Goal: Task Accomplishment & Management: Manage account settings

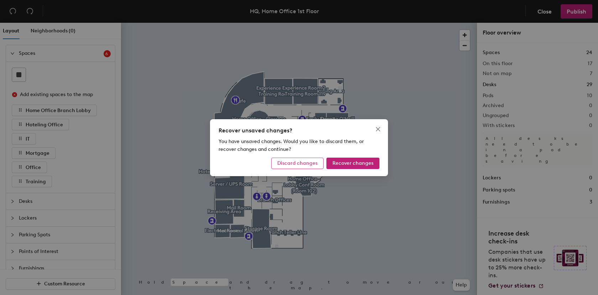
click at [300, 164] on span "Discard changes" at bounding box center [297, 163] width 40 height 6
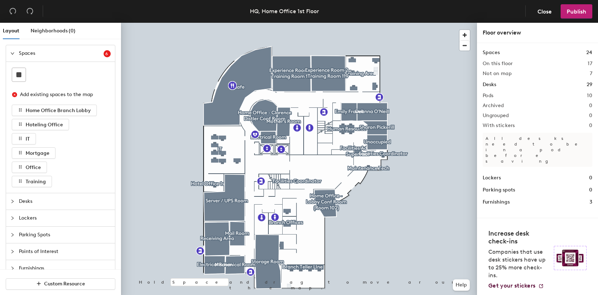
click at [221, 23] on div at bounding box center [299, 23] width 356 height 0
click at [28, 141] on span "IT" at bounding box center [28, 139] width 4 height 6
click at [21, 140] on icon "button" at bounding box center [20, 138] width 5 height 5
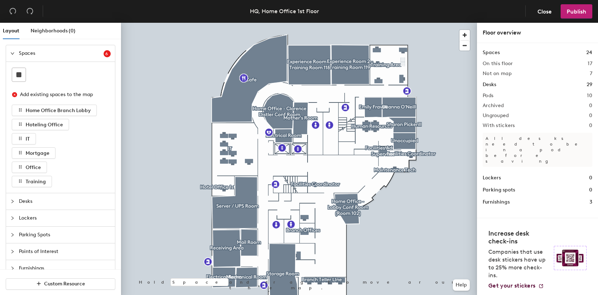
click at [231, 23] on div at bounding box center [299, 23] width 356 height 0
click at [192, 23] on div at bounding box center [299, 23] width 356 height 0
click at [228, 23] on div at bounding box center [299, 23] width 356 height 0
click at [24, 138] on button "IT" at bounding box center [24, 138] width 24 height 11
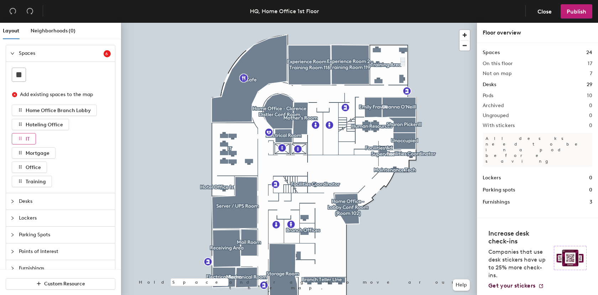
click at [24, 138] on button "IT" at bounding box center [24, 138] width 24 height 11
click at [20, 138] on icon "button" at bounding box center [20, 138] width 5 height 5
click at [19, 137] on icon "button" at bounding box center [20, 138] width 5 height 5
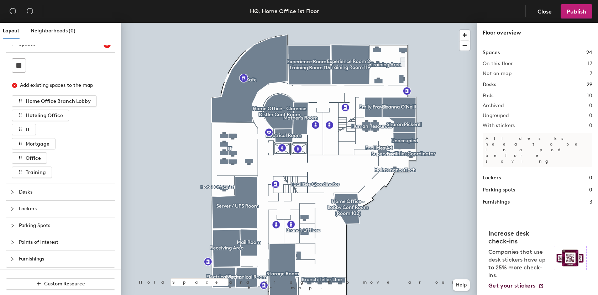
scroll to position [13, 0]
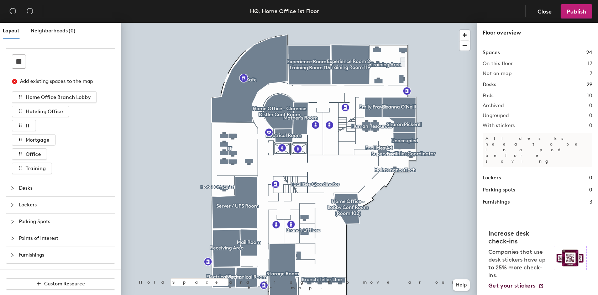
click at [13, 253] on div at bounding box center [14, 255] width 9 height 8
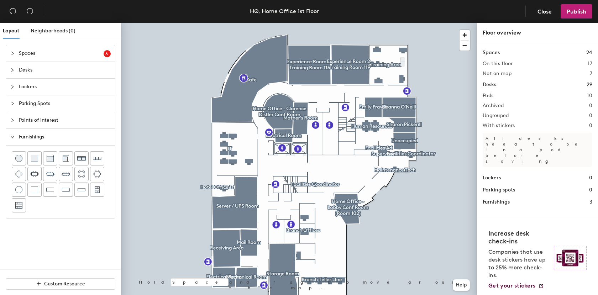
click at [11, 70] on icon "collapsed" at bounding box center [12, 70] width 4 height 4
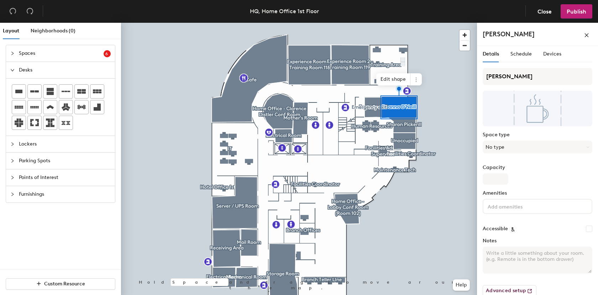
click at [349, 23] on div at bounding box center [299, 23] width 356 height 0
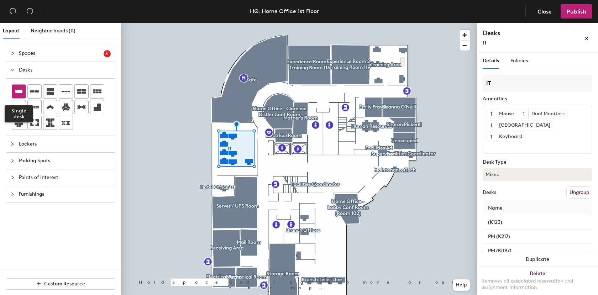
click at [19, 90] on icon at bounding box center [18, 92] width 7 height 4
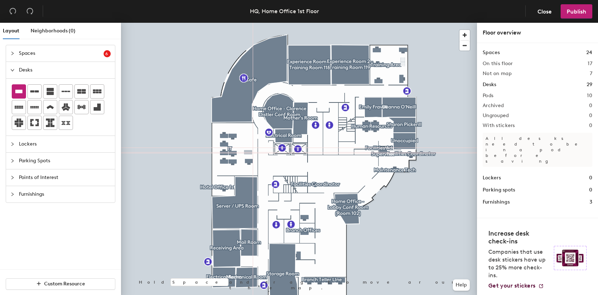
click at [249, 151] on div "Layout Neighborhoods (0) Spaces 6 Add existing spaces to the map Home Office Br…" at bounding box center [299, 160] width 598 height 275
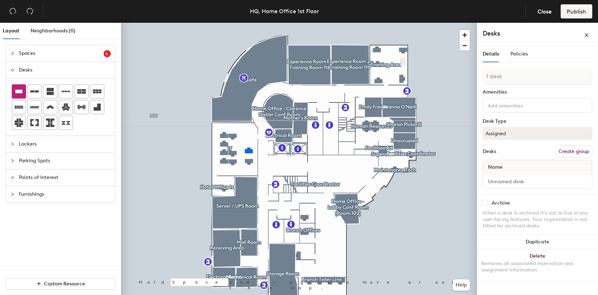
click at [12, 52] on icon "collapsed" at bounding box center [12, 53] width 4 height 4
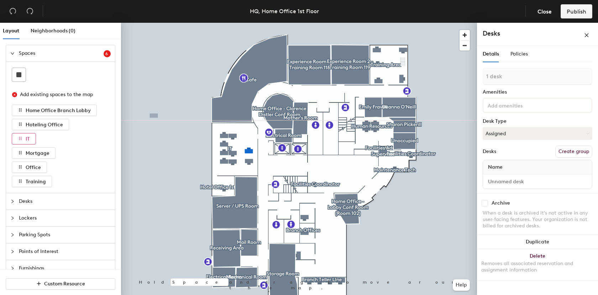
click at [20, 138] on icon "button" at bounding box center [20, 138] width 5 height 5
click at [27, 138] on span "IT" at bounding box center [28, 139] width 4 height 6
drag, startPoint x: 24, startPoint y: 139, endPoint x: 20, endPoint y: 140, distance: 3.8
click at [20, 140] on icon "button" at bounding box center [20, 138] width 5 height 5
click at [19, 138] on icon "button" at bounding box center [20, 138] width 2 height 3
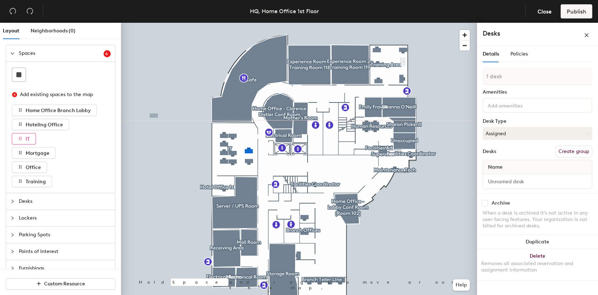
click at [19, 138] on icon "button" at bounding box center [20, 138] width 2 height 3
click at [20, 135] on button "IT" at bounding box center [24, 138] width 24 height 11
click at [572, 151] on button "Create group" at bounding box center [573, 152] width 37 height 12
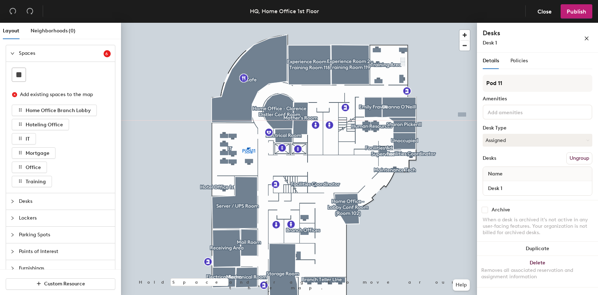
click at [575, 158] on button "Ungroup" at bounding box center [579, 158] width 26 height 12
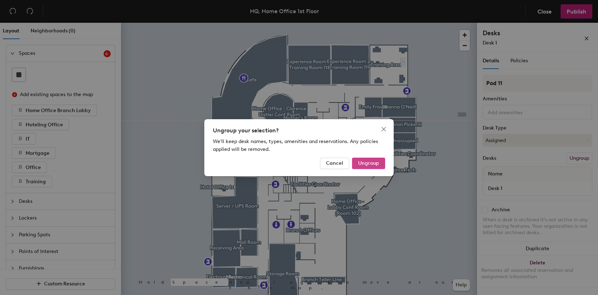
click at [374, 164] on span "Ungroup" at bounding box center [368, 163] width 21 height 6
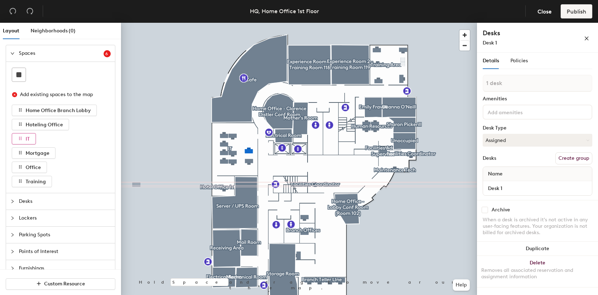
click at [18, 138] on icon "button" at bounding box center [20, 138] width 5 height 5
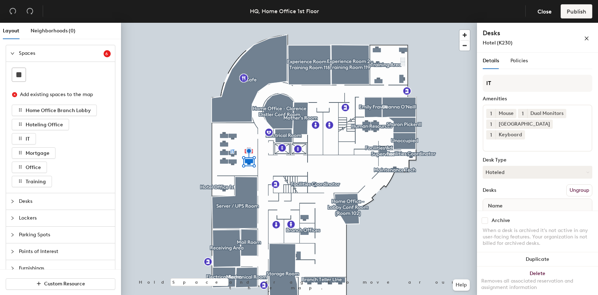
click at [573, 184] on button "Ungroup" at bounding box center [579, 190] width 26 height 12
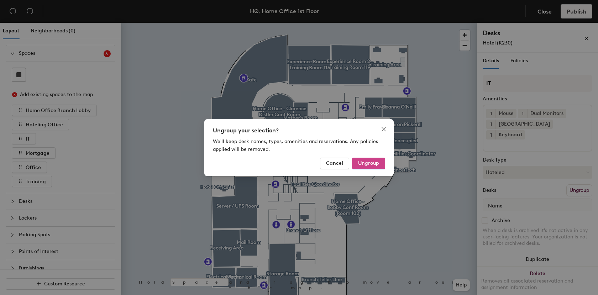
click at [369, 163] on span "Ungroup" at bounding box center [368, 163] width 21 height 6
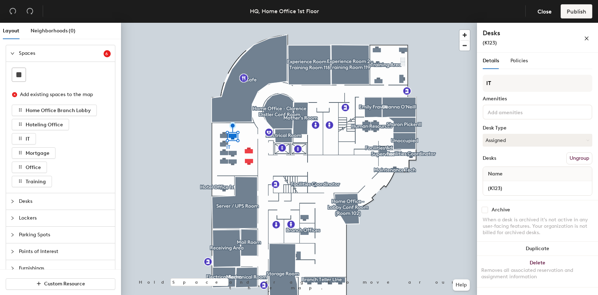
click at [581, 157] on button "Ungroup" at bounding box center [579, 158] width 26 height 12
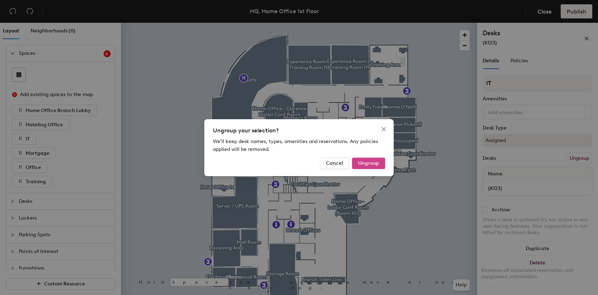
click at [371, 164] on span "Ungroup" at bounding box center [368, 163] width 21 height 6
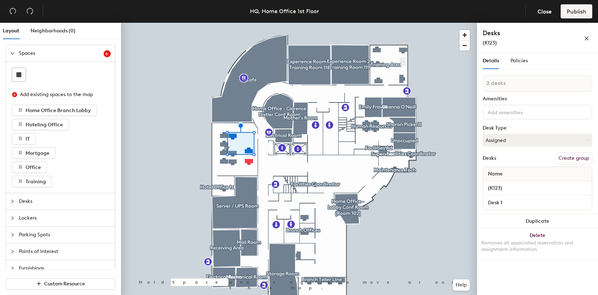
type input "3 desks"
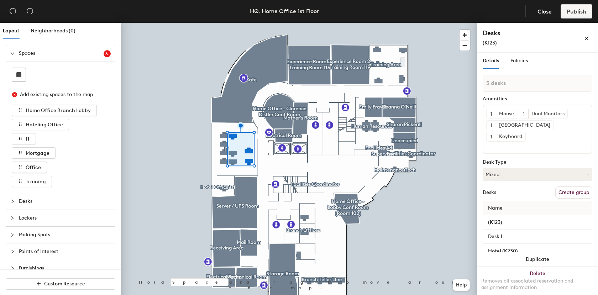
click at [564, 186] on button "Create group" at bounding box center [573, 192] width 37 height 12
type input "P"
type input "p"
type input "Project Managers"
click at [585, 173] on icon at bounding box center [586, 174] width 3 height 3
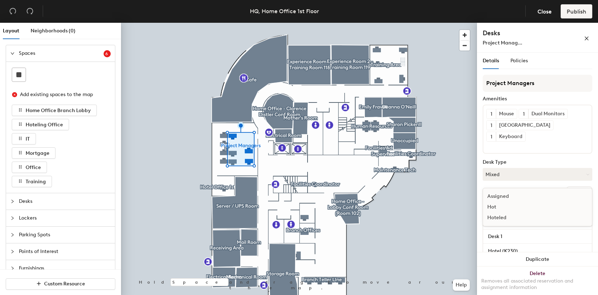
click at [506, 191] on div "Assigned" at bounding box center [518, 196] width 71 height 11
click at [522, 60] on span "Policies" at bounding box center [518, 61] width 17 height 6
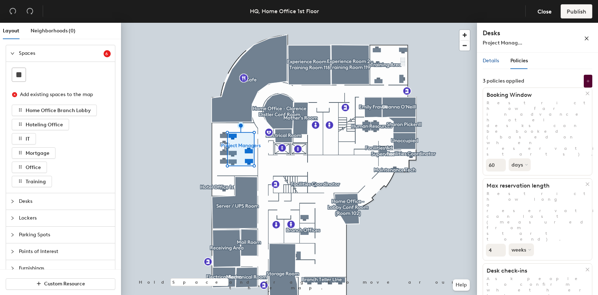
click at [489, 62] on span "Details" at bounding box center [490, 61] width 16 height 6
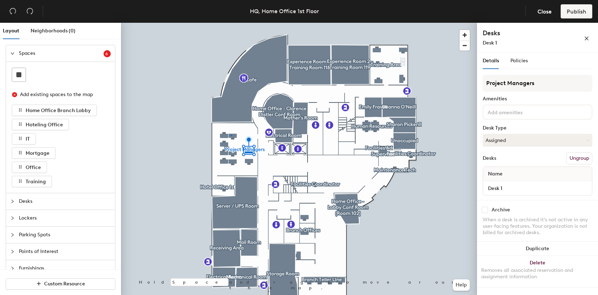
click at [231, 23] on div at bounding box center [299, 23] width 356 height 0
click at [508, 113] on input at bounding box center [518, 111] width 64 height 9
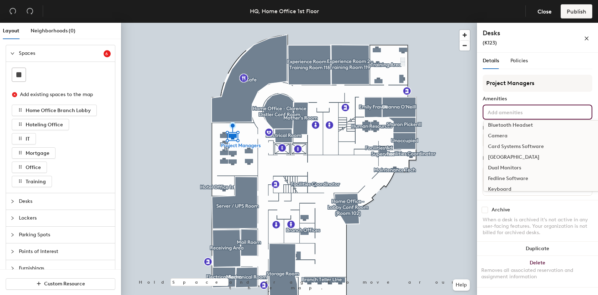
scroll to position [71, 0]
click at [496, 173] on div "Monitor" at bounding box center [542, 175] width 117 height 11
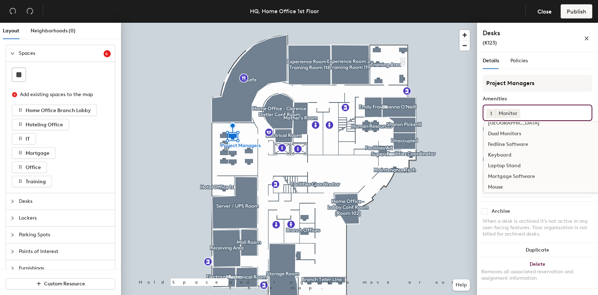
click at [514, 139] on div "Dual Monitors" at bounding box center [542, 133] width 117 height 11
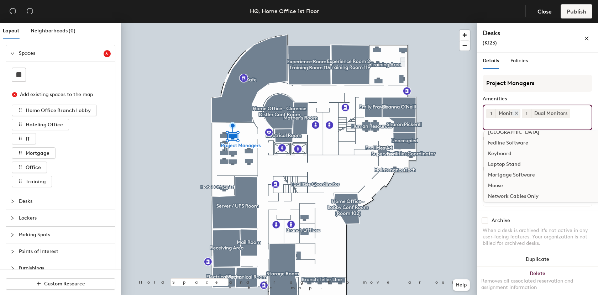
click at [516, 113] on icon at bounding box center [516, 113] width 3 height 3
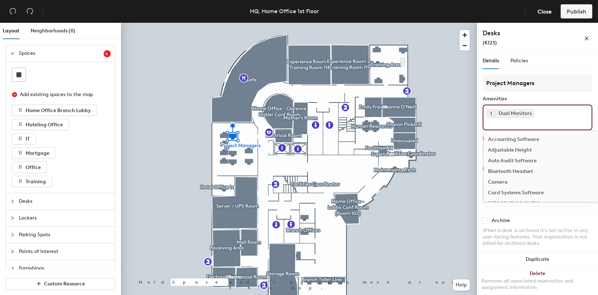
click at [545, 122] on input at bounding box center [518, 122] width 64 height 9
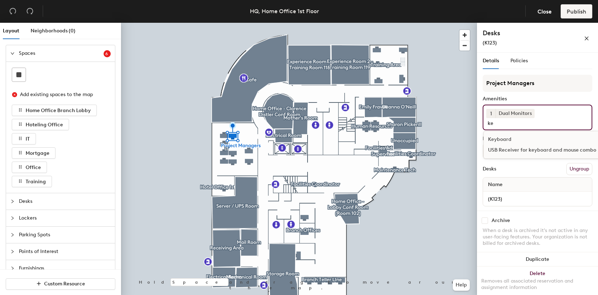
type input "ke"
click at [507, 137] on div "Keyboard" at bounding box center [542, 139] width 117 height 11
type input "mou"
click at [502, 140] on div "Mouse" at bounding box center [542, 139] width 117 height 11
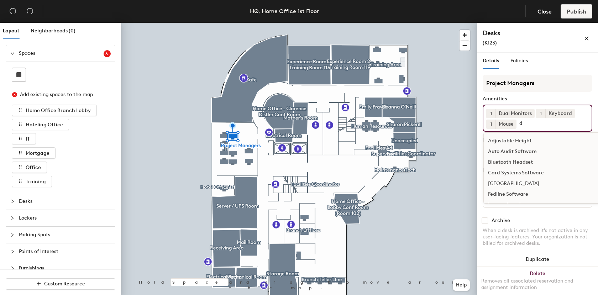
type input "d"
click at [494, 184] on div "[GEOGRAPHIC_DATA]" at bounding box center [542, 183] width 117 height 11
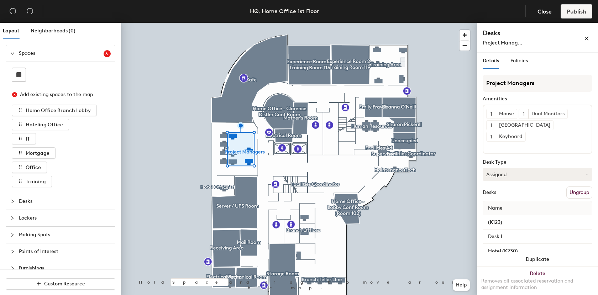
click at [538, 168] on button "Assigned" at bounding box center [537, 174] width 110 height 13
